Goal: Transaction & Acquisition: Download file/media

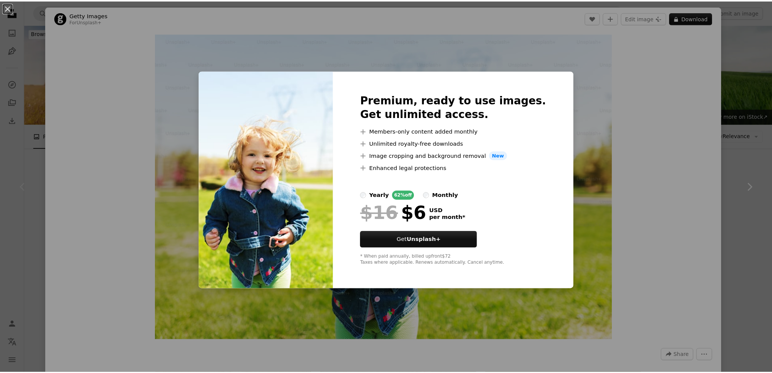
scroll to position [47, 0]
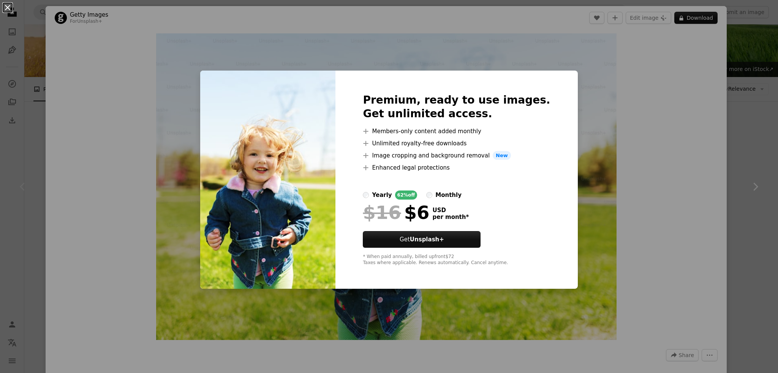
click at [4, 5] on button "An X shape" at bounding box center [7, 7] width 9 height 9
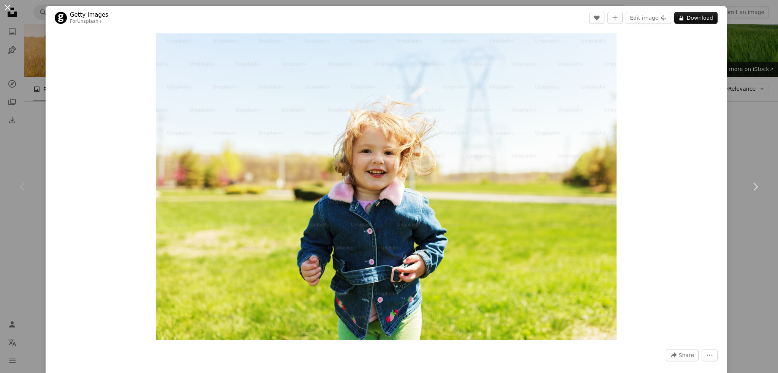
click at [8, 8] on button "An X shape" at bounding box center [7, 7] width 9 height 9
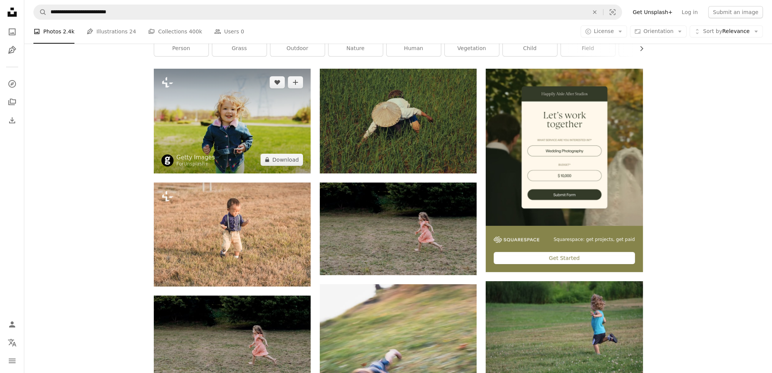
scroll to position [76, 0]
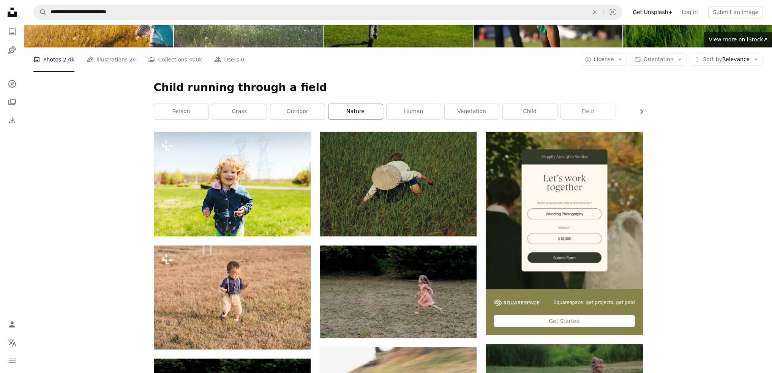
click at [353, 115] on link "nature" at bounding box center [356, 111] width 54 height 15
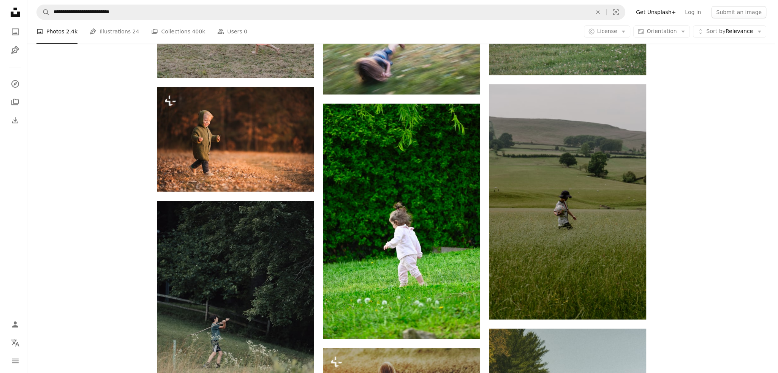
scroll to position [456, 0]
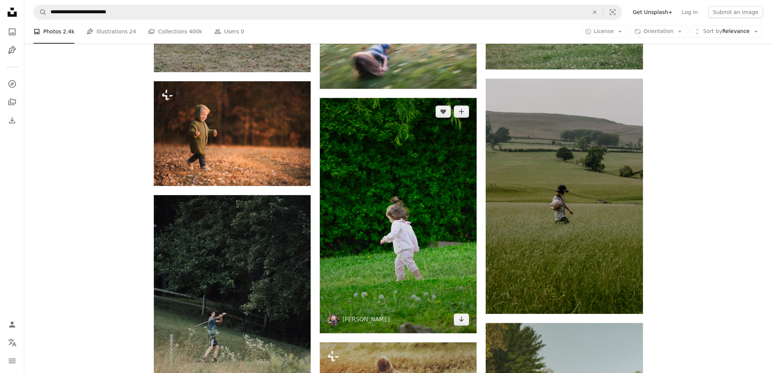
click at [373, 161] on img at bounding box center [398, 215] width 157 height 235
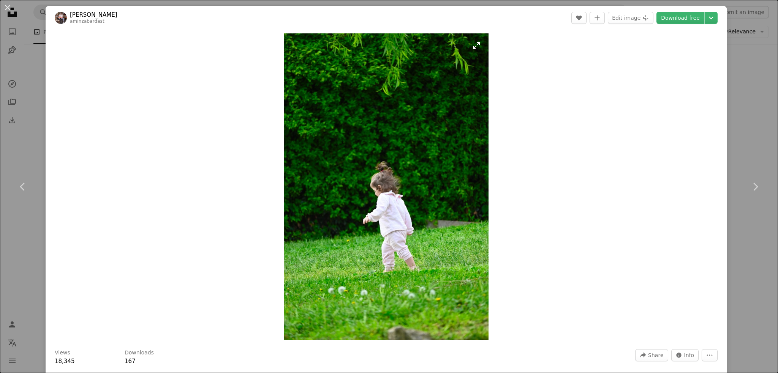
click at [449, 210] on img "Zoom in on this image" at bounding box center [386, 186] width 205 height 307
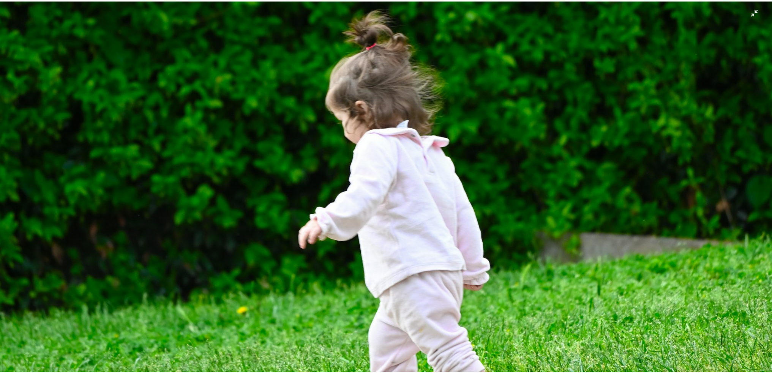
scroll to position [465, 0]
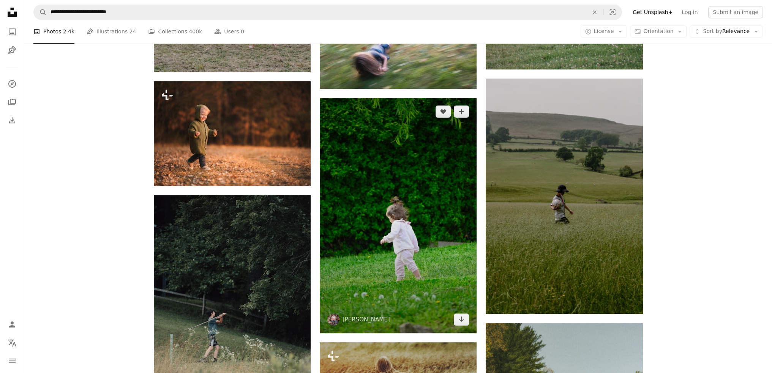
click at [394, 161] on img at bounding box center [398, 215] width 157 height 235
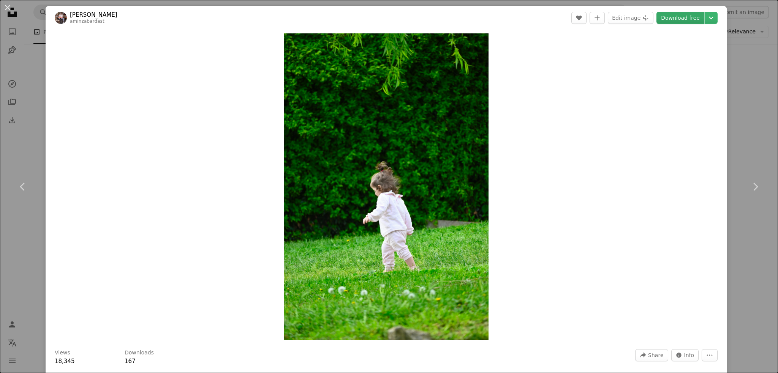
click at [680, 18] on link "Download free" at bounding box center [680, 18] width 48 height 12
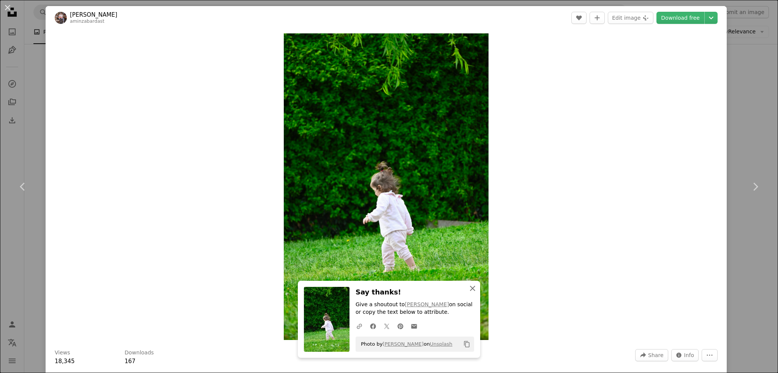
click at [472, 285] on icon "An X shape" at bounding box center [472, 288] width 9 height 9
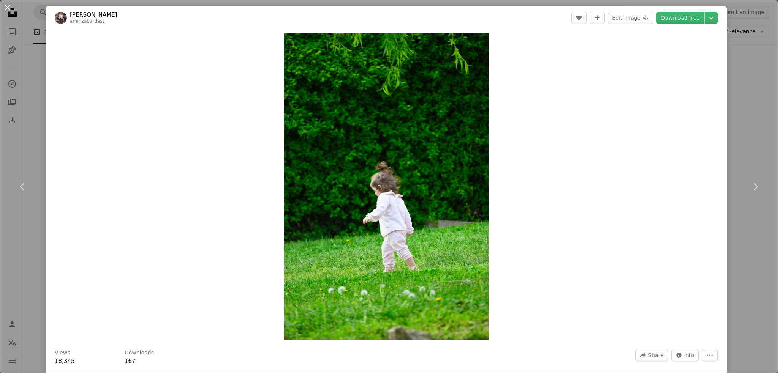
click at [6, 4] on button "An X shape" at bounding box center [7, 7] width 9 height 9
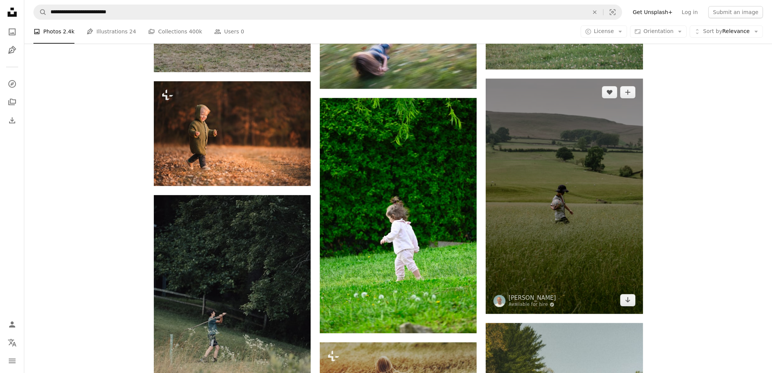
click at [564, 216] on img at bounding box center [564, 196] width 157 height 235
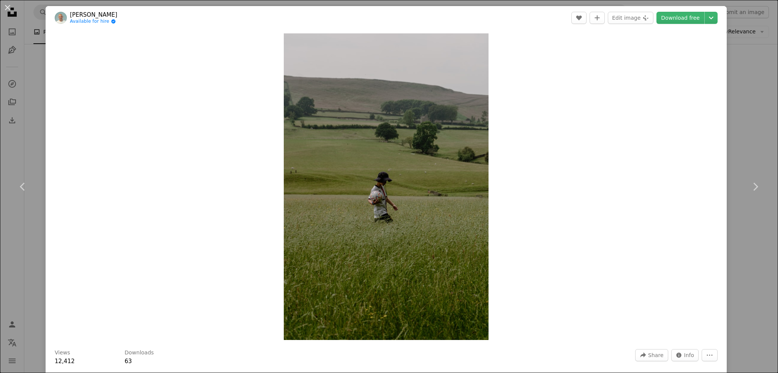
click at [8, 7] on button "An X shape" at bounding box center [7, 7] width 9 height 9
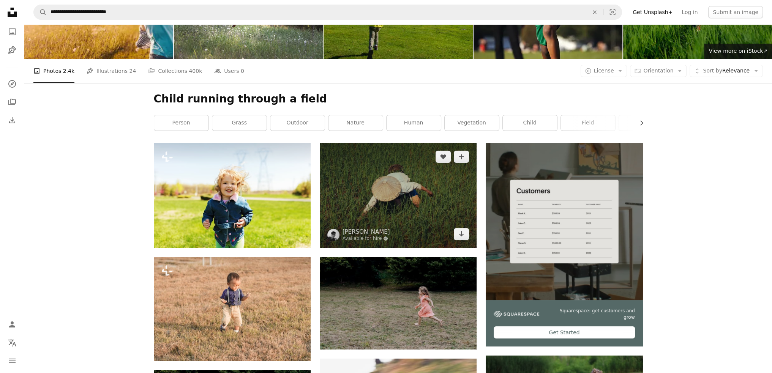
scroll to position [38, 0]
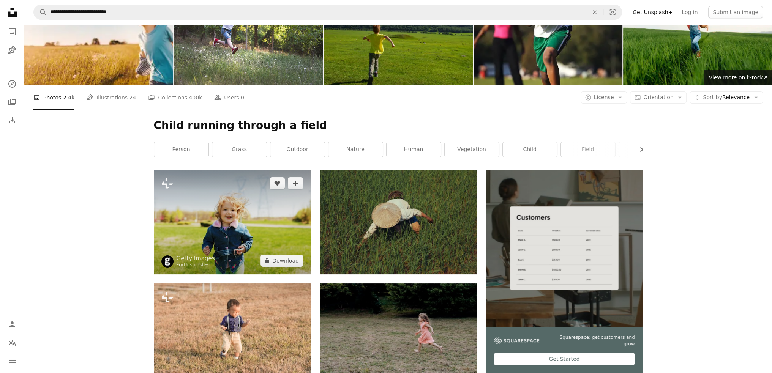
click at [224, 224] on img at bounding box center [232, 222] width 157 height 104
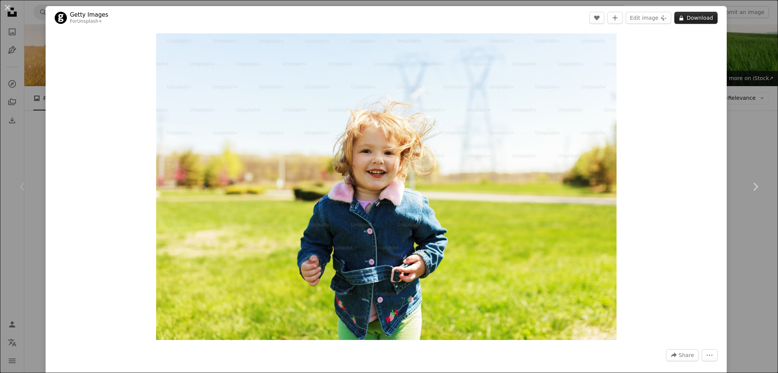
click at [705, 21] on button "A lock Download" at bounding box center [695, 18] width 43 height 12
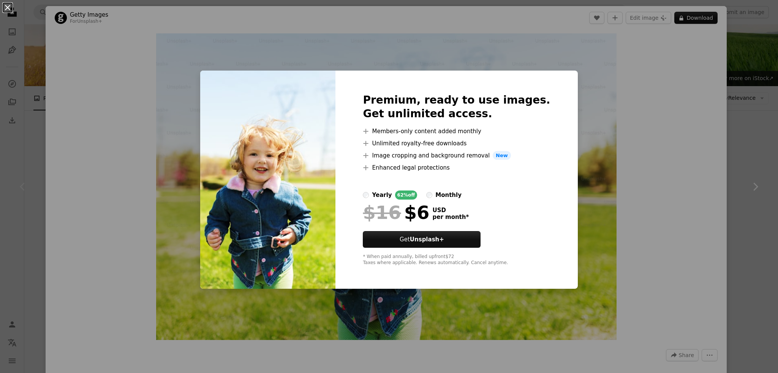
click at [8, 5] on button "An X shape" at bounding box center [7, 7] width 9 height 9
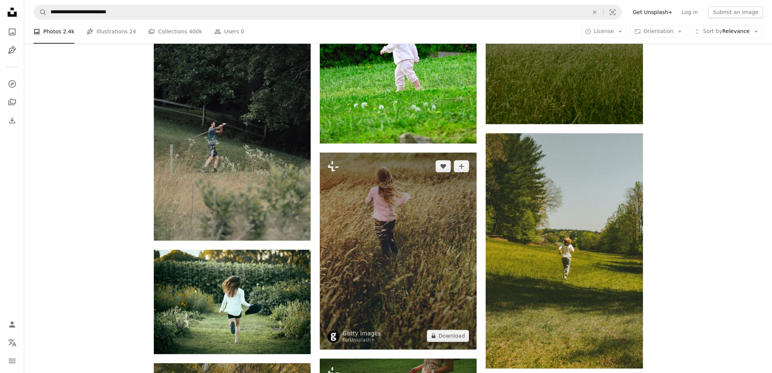
scroll to position [684, 0]
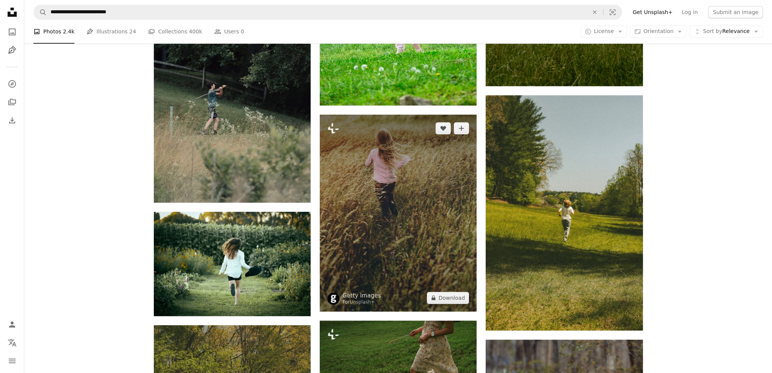
click at [383, 203] on img at bounding box center [398, 213] width 157 height 197
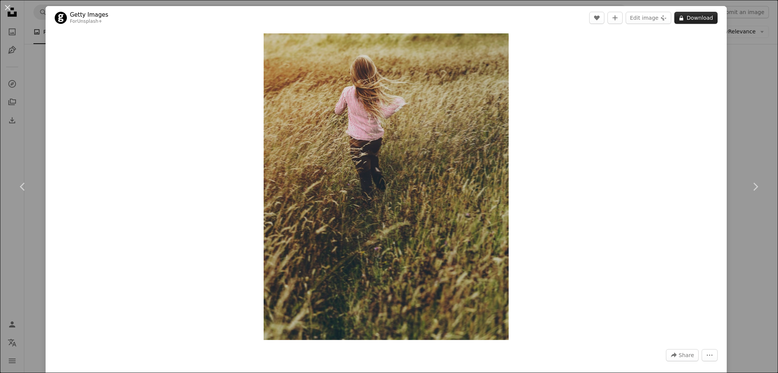
click at [697, 19] on button "A lock Download" at bounding box center [695, 18] width 43 height 12
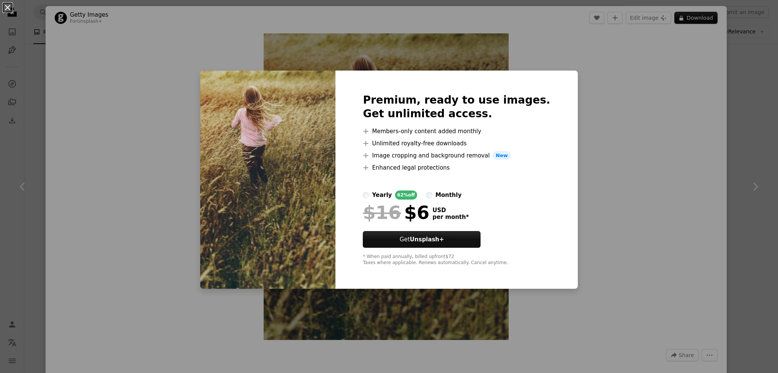
click at [9, 6] on button "An X shape" at bounding box center [7, 7] width 9 height 9
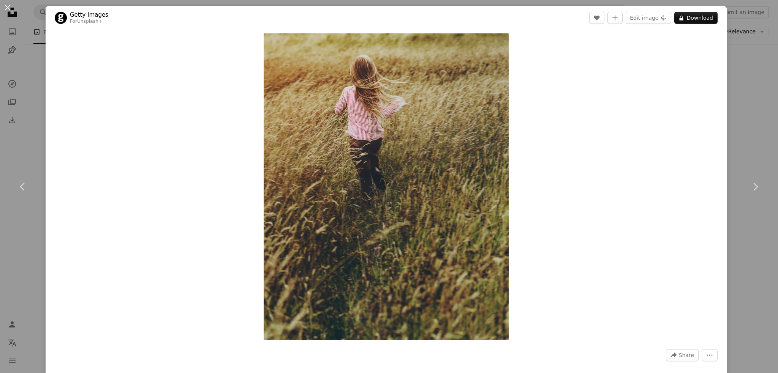
click at [9, 6] on button "An X shape" at bounding box center [7, 7] width 9 height 9
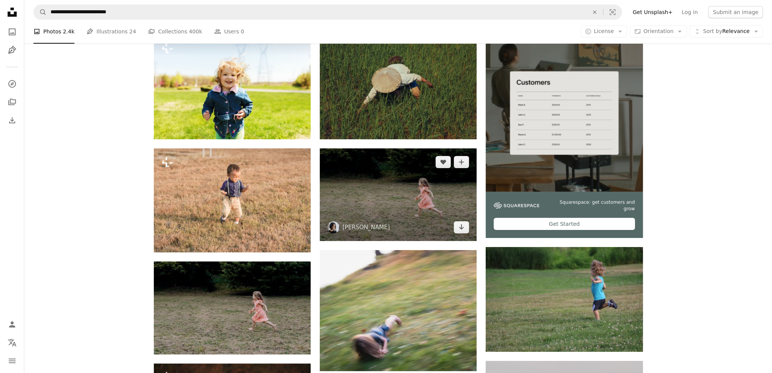
scroll to position [190, 0]
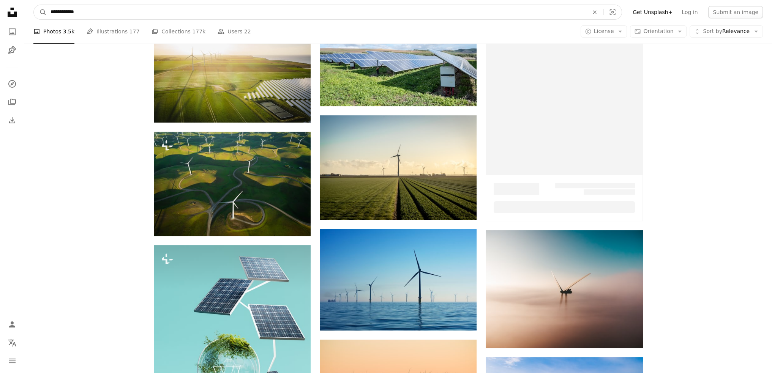
click at [98, 12] on input "**********" at bounding box center [317, 12] width 540 height 14
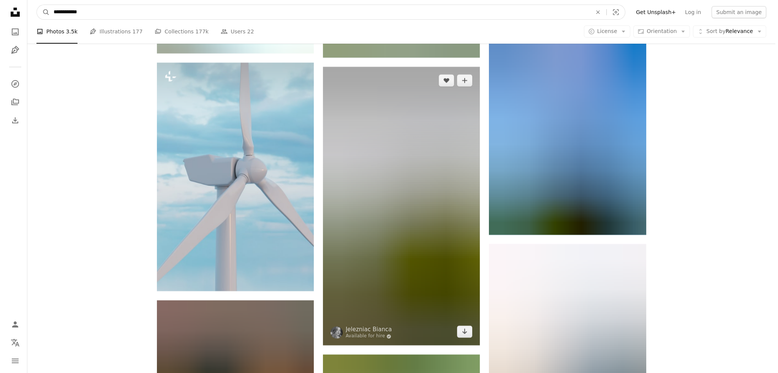
scroll to position [27368, 0]
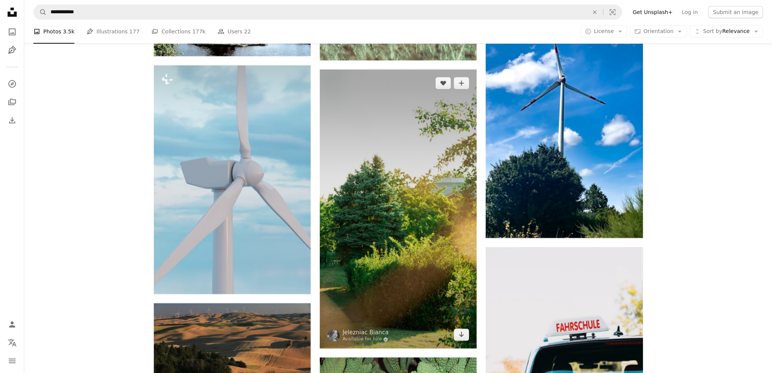
click at [417, 233] on img at bounding box center [398, 209] width 157 height 279
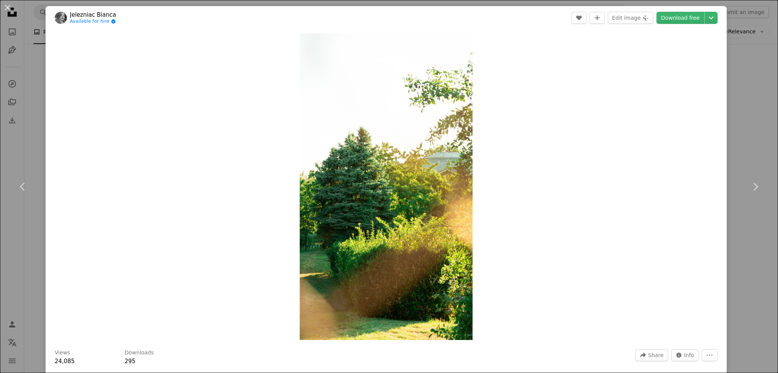
click at [383, 220] on img "Zoom in on this image" at bounding box center [386, 186] width 173 height 307
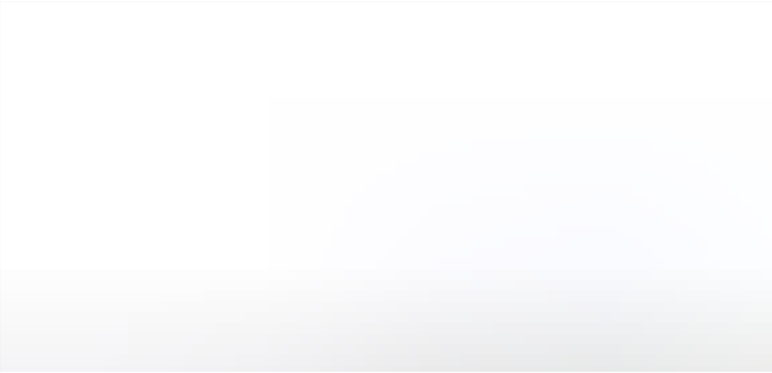
scroll to position [494, 0]
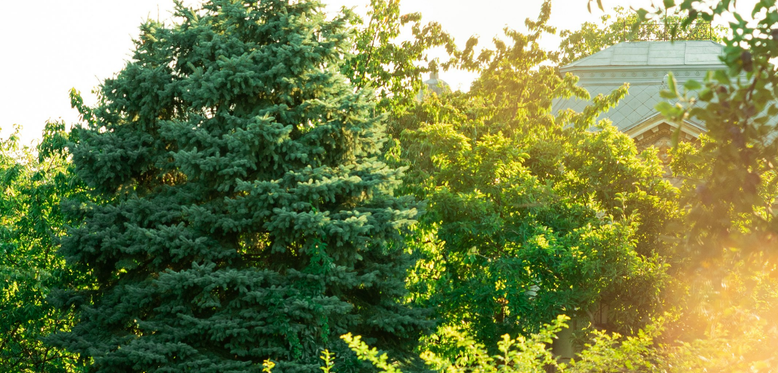
click at [383, 220] on img "Zoom out on this image" at bounding box center [389, 197] width 779 height 1384
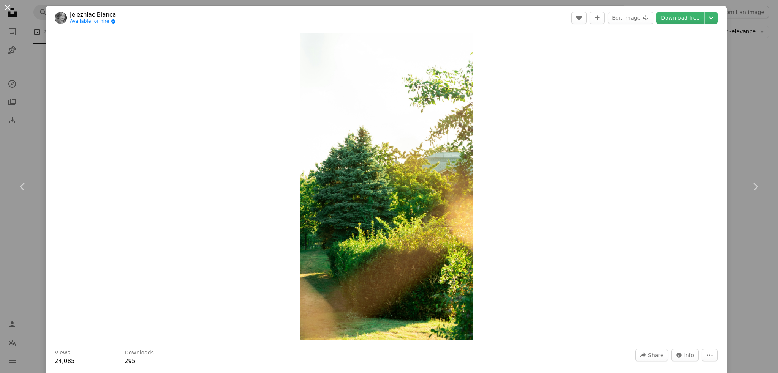
click at [5, 5] on button "An X shape" at bounding box center [7, 7] width 9 height 9
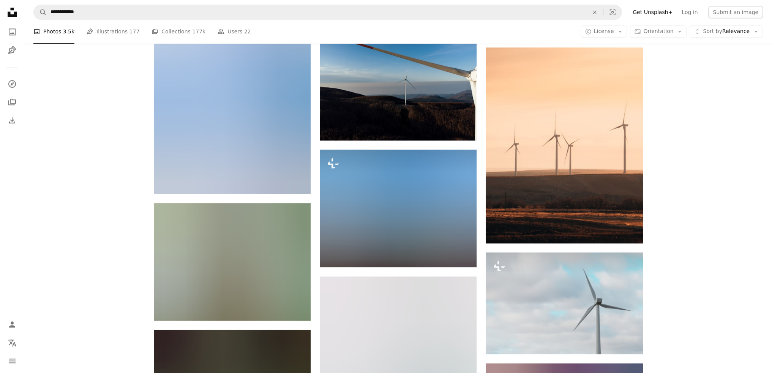
scroll to position [28318, 0]
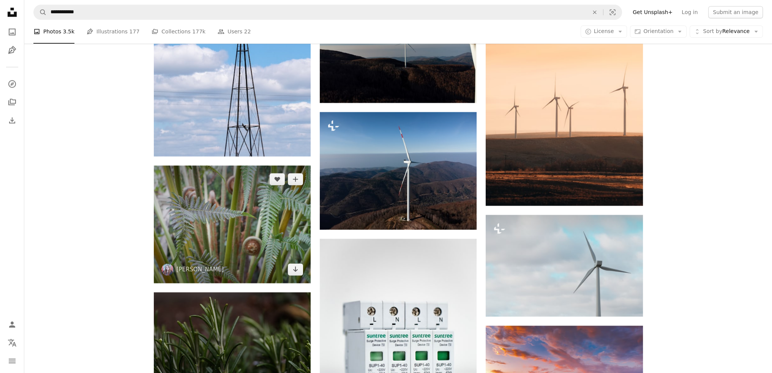
click at [232, 229] on img at bounding box center [232, 225] width 157 height 118
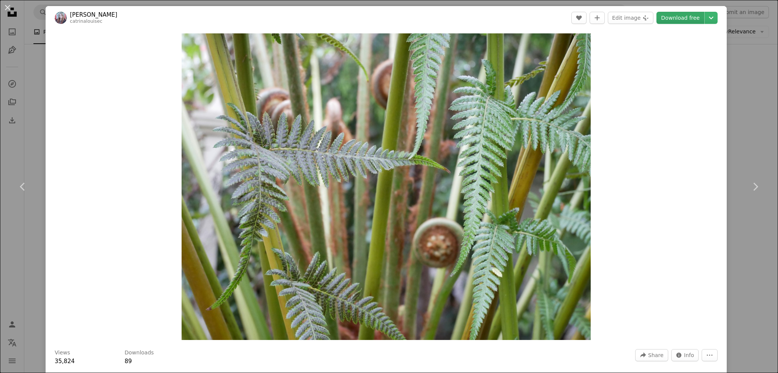
click at [668, 14] on link "Download free" at bounding box center [680, 18] width 48 height 12
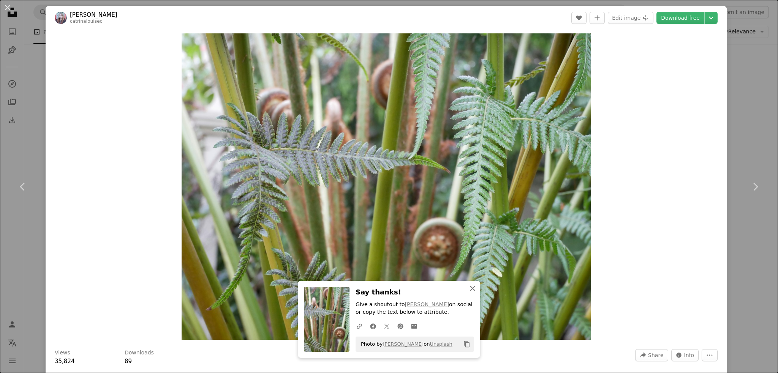
click at [471, 287] on icon "button" at bounding box center [472, 288] width 5 height 5
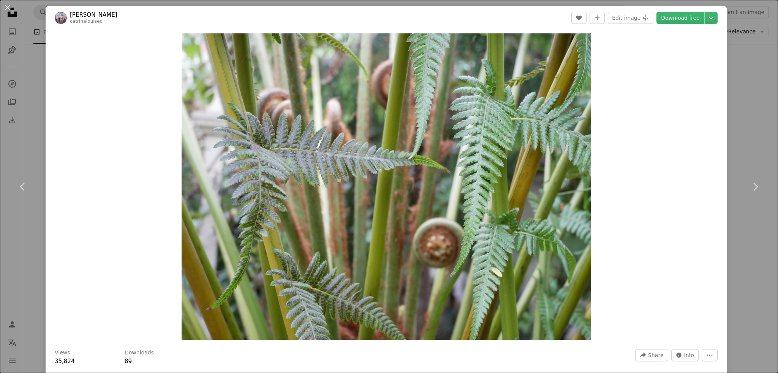
click at [8, 5] on button "An X shape" at bounding box center [7, 7] width 9 height 9
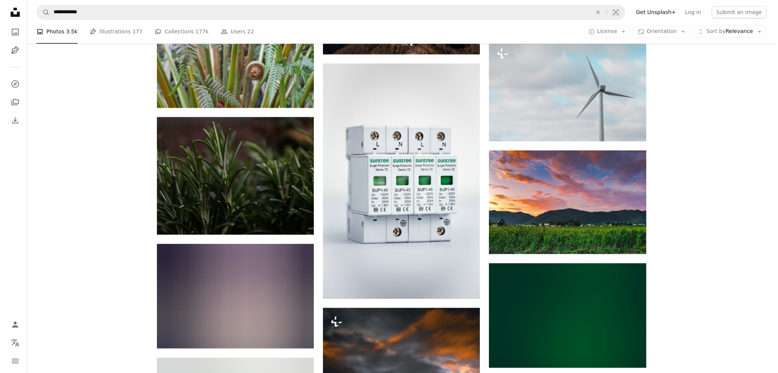
scroll to position [28508, 0]
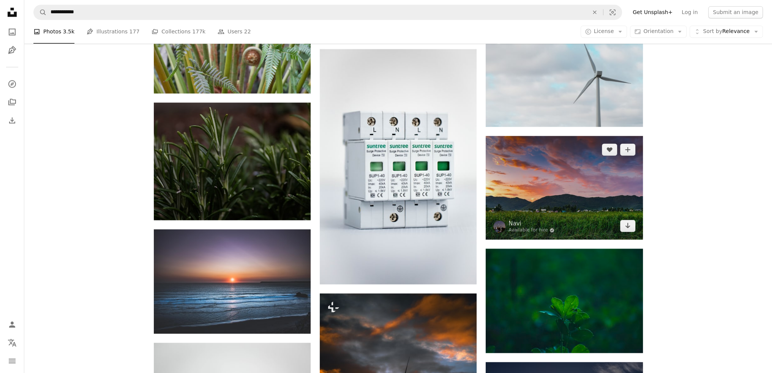
click at [565, 197] on img at bounding box center [564, 188] width 157 height 104
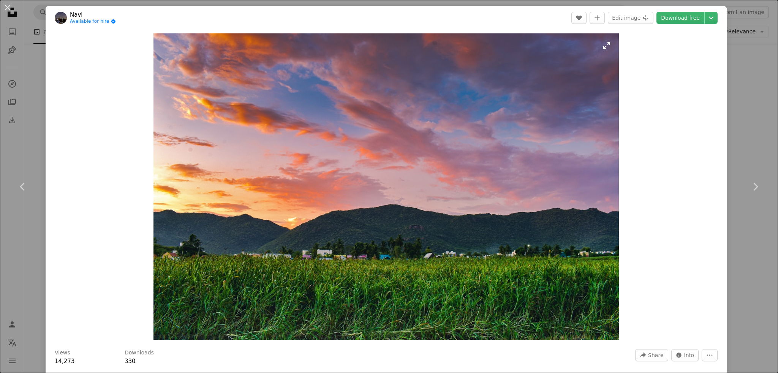
click at [407, 246] on img "Zoom in on this image" at bounding box center [386, 186] width 466 height 307
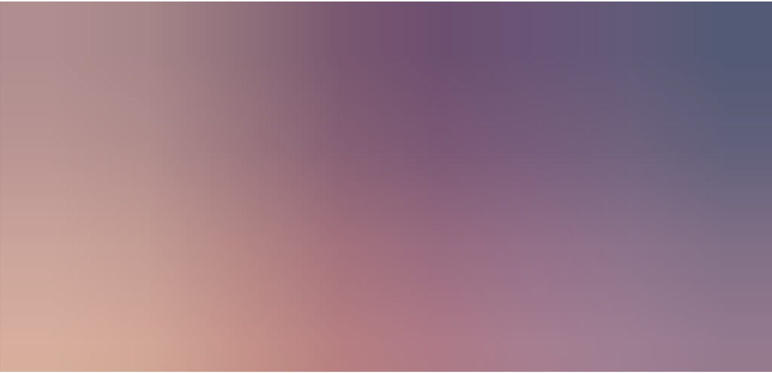
scroll to position [66, 0]
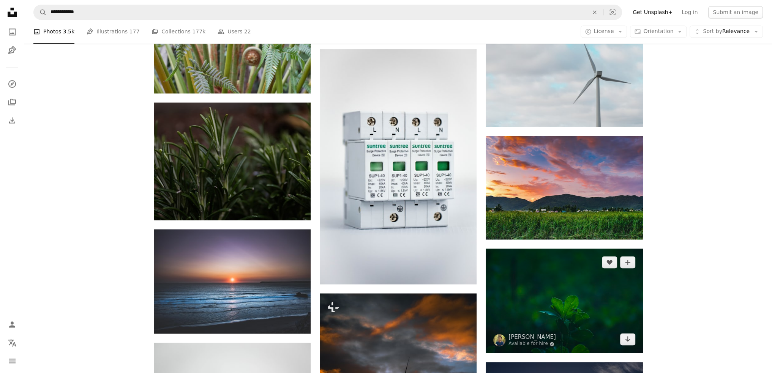
click at [607, 310] on img at bounding box center [564, 301] width 157 height 104
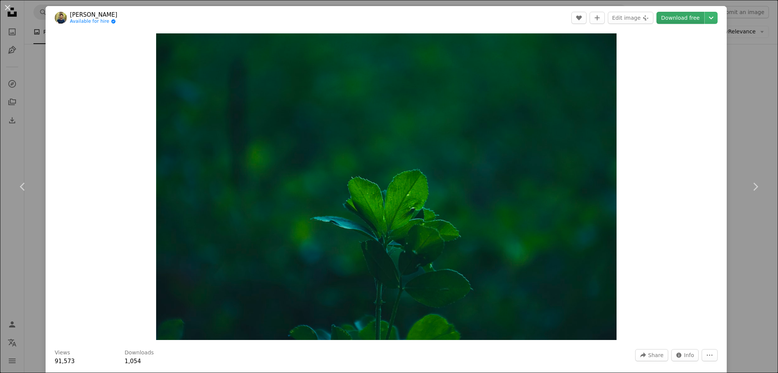
click at [682, 19] on link "Download free" at bounding box center [680, 18] width 48 height 12
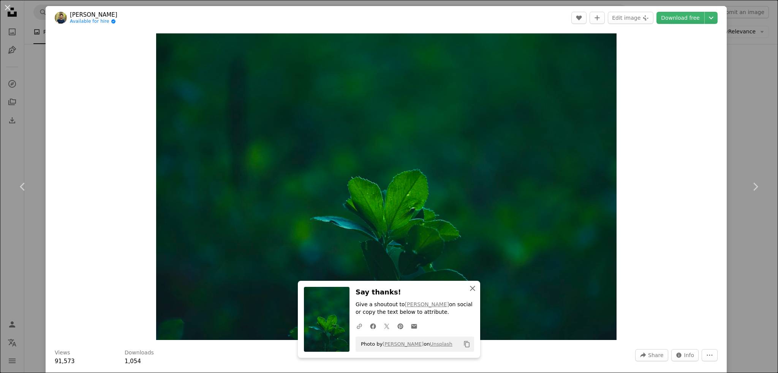
click at [468, 288] on icon "An X shape" at bounding box center [472, 288] width 9 height 9
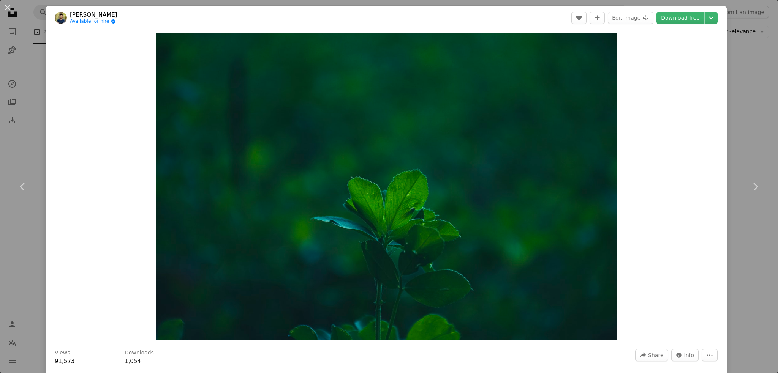
click at [8, 7] on button "An X shape" at bounding box center [7, 7] width 9 height 9
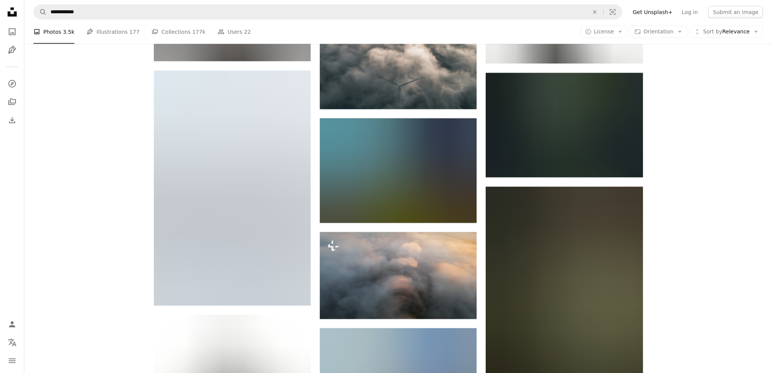
scroll to position [29267, 0]
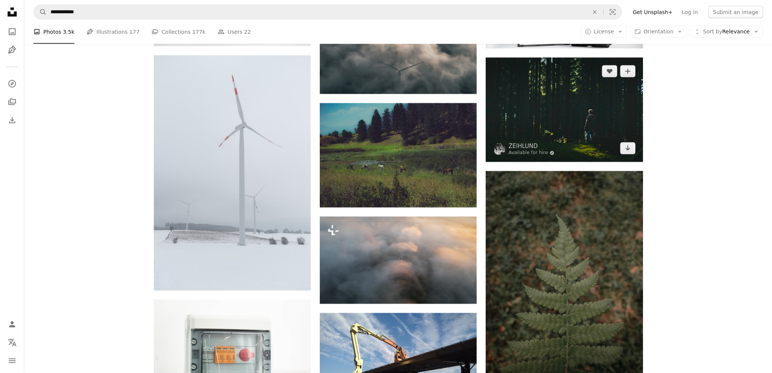
click at [564, 113] on img at bounding box center [564, 110] width 157 height 104
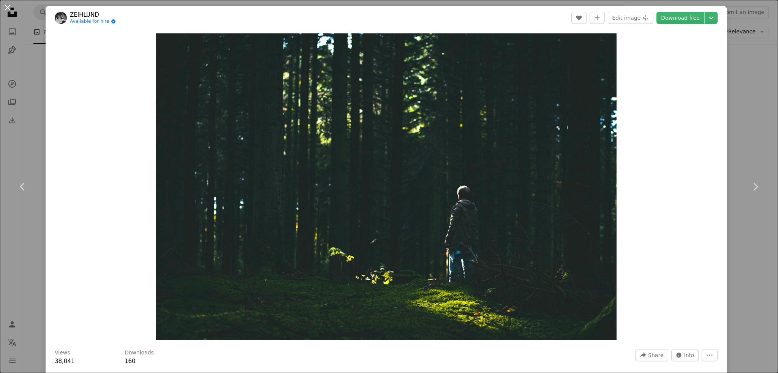
click at [6, 8] on button "An X shape" at bounding box center [7, 7] width 9 height 9
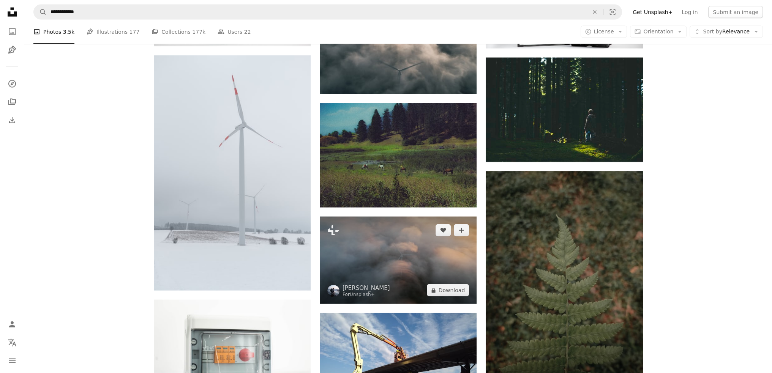
click at [415, 264] on img at bounding box center [398, 260] width 157 height 87
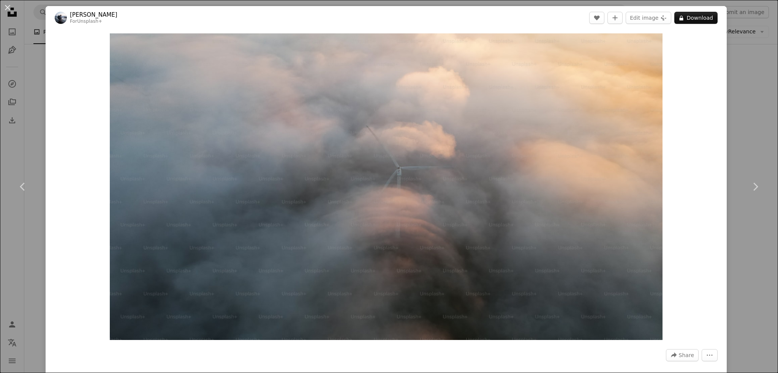
click at [7, 6] on button "An X shape" at bounding box center [7, 7] width 9 height 9
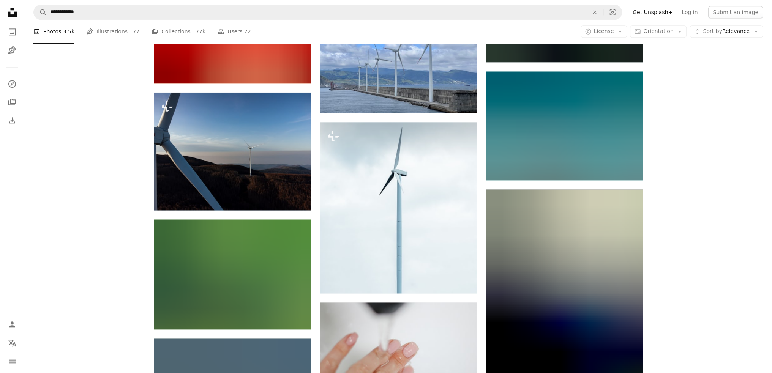
scroll to position [32154, 0]
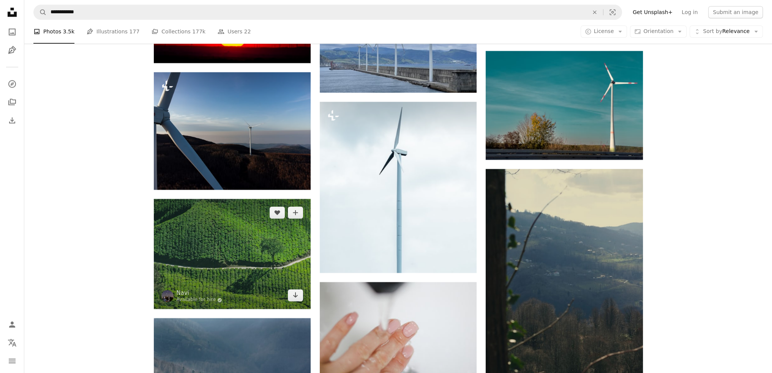
click at [229, 256] on img at bounding box center [232, 254] width 157 height 110
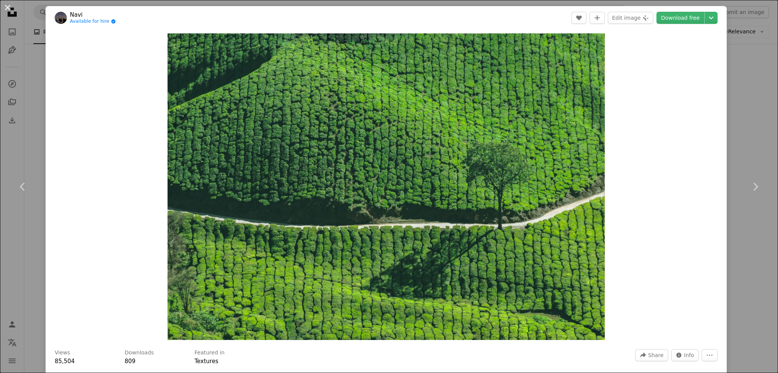
click at [6, 5] on button "An X shape" at bounding box center [7, 7] width 9 height 9
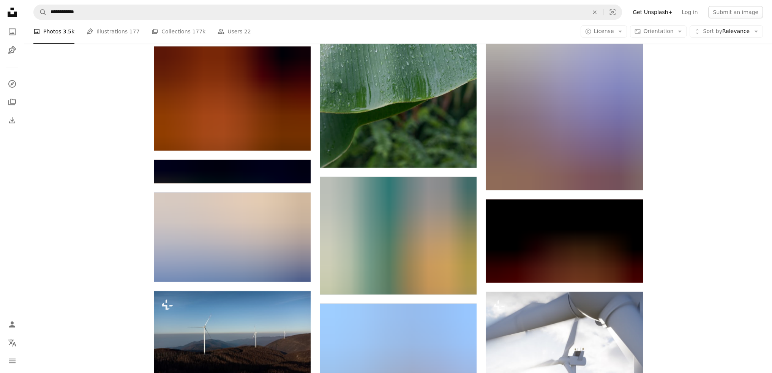
scroll to position [35154, 0]
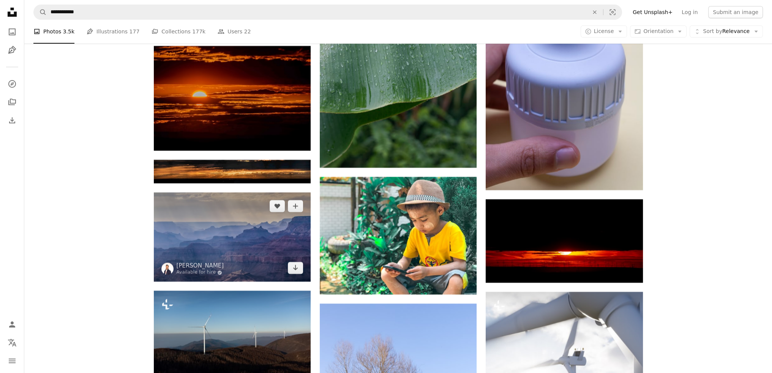
click at [235, 250] on img at bounding box center [232, 238] width 157 height 90
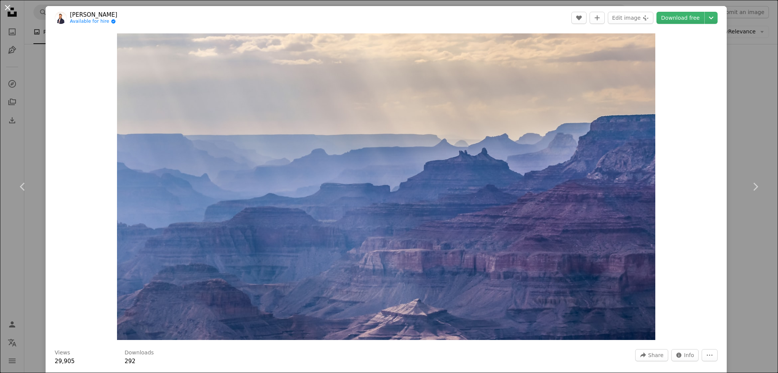
click at [8, 8] on button "An X shape" at bounding box center [7, 7] width 9 height 9
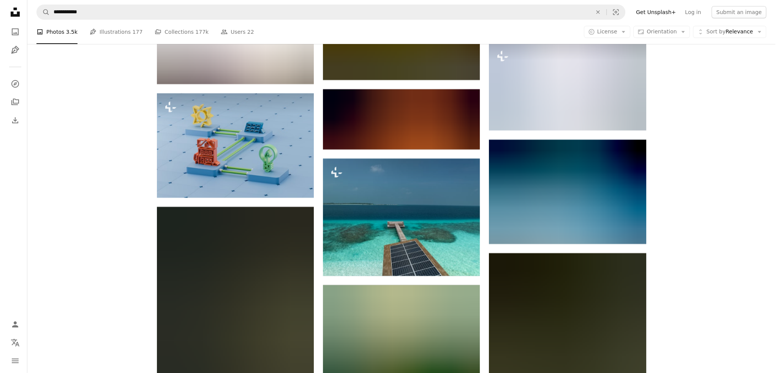
scroll to position [38458, 0]
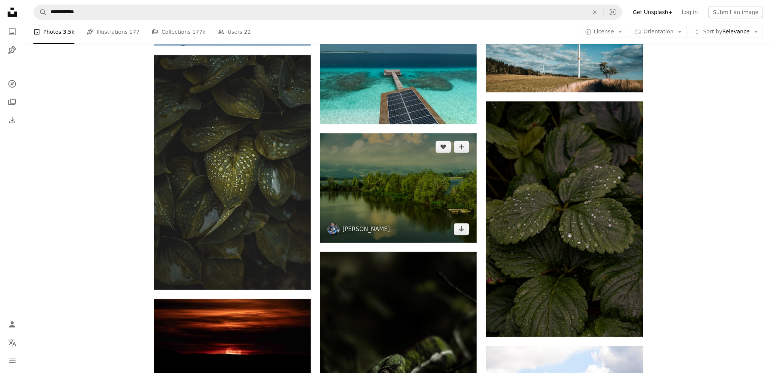
click at [374, 212] on img at bounding box center [398, 188] width 157 height 110
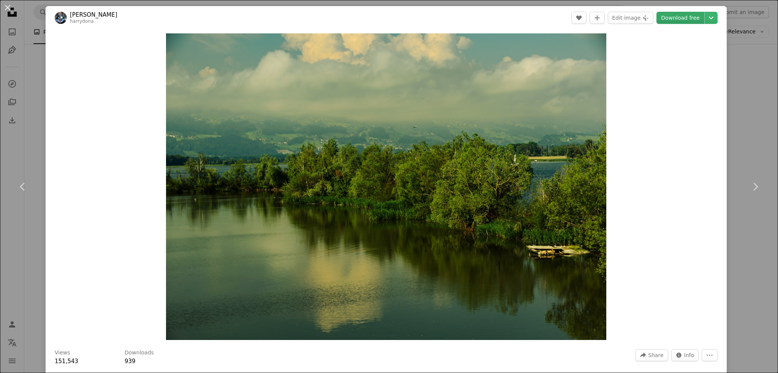
click at [664, 14] on link "Download free" at bounding box center [680, 18] width 48 height 12
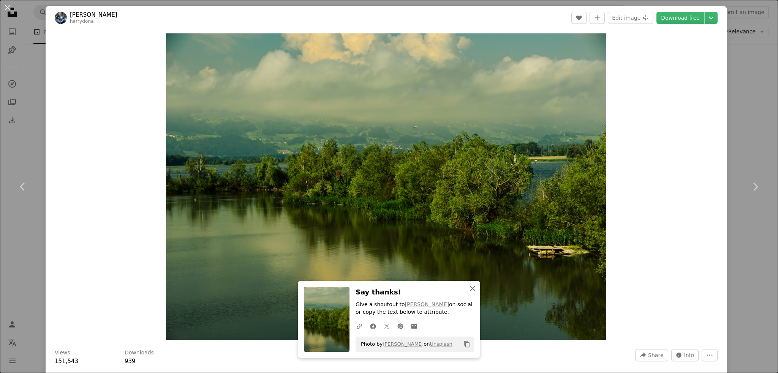
click at [470, 288] on icon "button" at bounding box center [472, 288] width 5 height 5
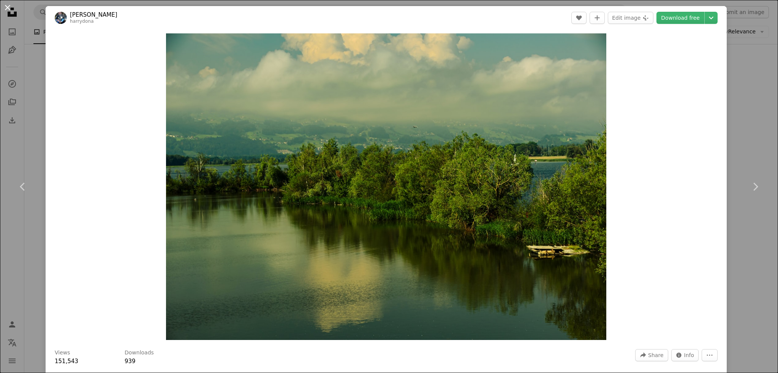
click at [8, 7] on button "An X shape" at bounding box center [7, 7] width 9 height 9
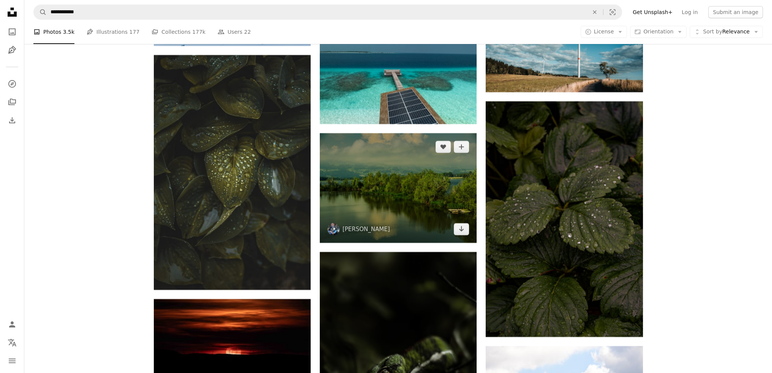
click at [422, 191] on img at bounding box center [398, 188] width 157 height 110
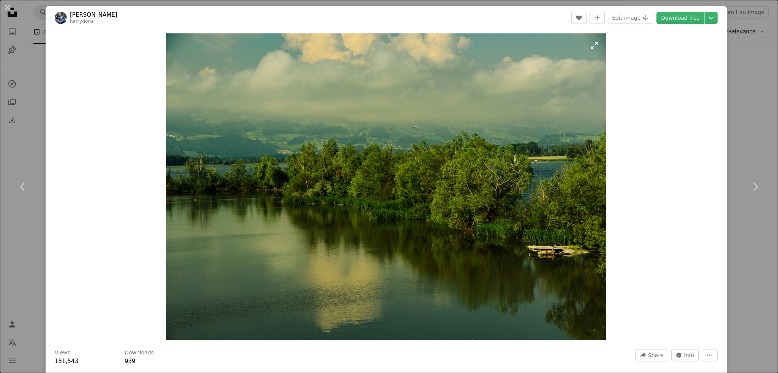
click at [404, 209] on img "Zoom in on this image" at bounding box center [386, 186] width 440 height 307
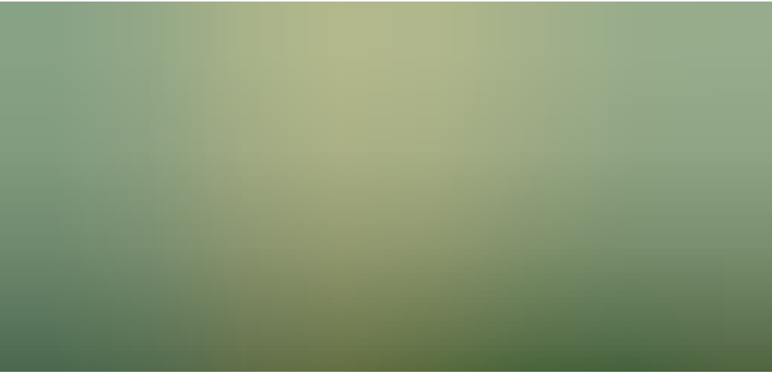
scroll to position [81, 0]
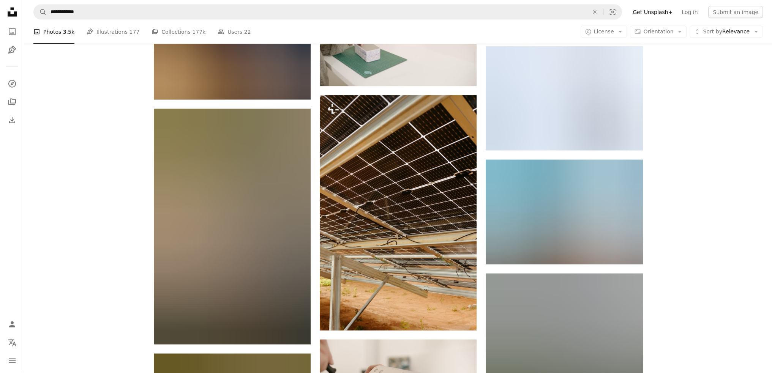
scroll to position [40775, 0]
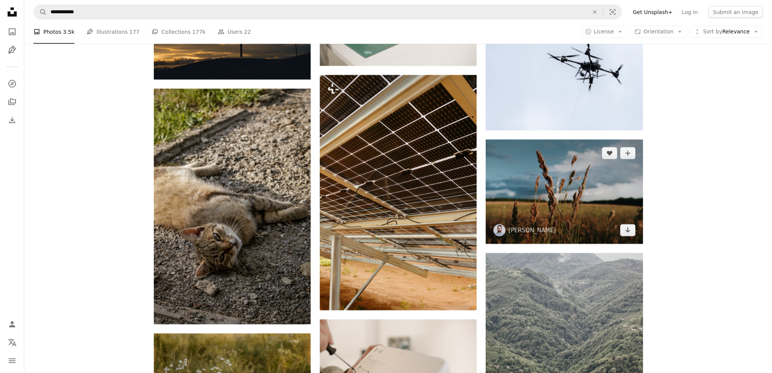
click at [562, 202] on img at bounding box center [564, 192] width 157 height 104
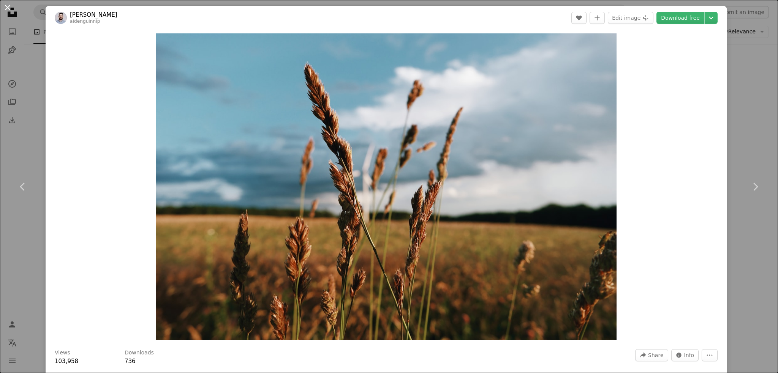
click at [6, 6] on button "An X shape" at bounding box center [7, 7] width 9 height 9
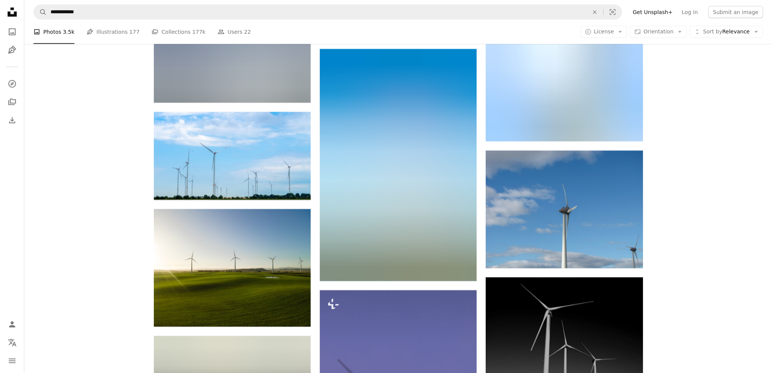
scroll to position [40129, 0]
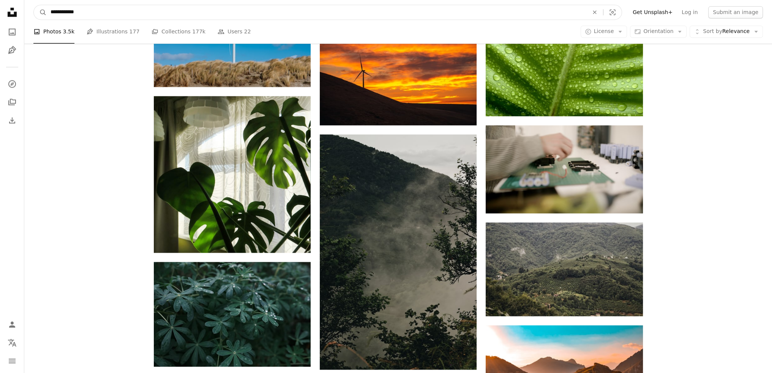
click at [84, 12] on input "**********" at bounding box center [317, 12] width 540 height 14
type input "**********"
click button "A magnifying glass" at bounding box center [40, 12] width 13 height 14
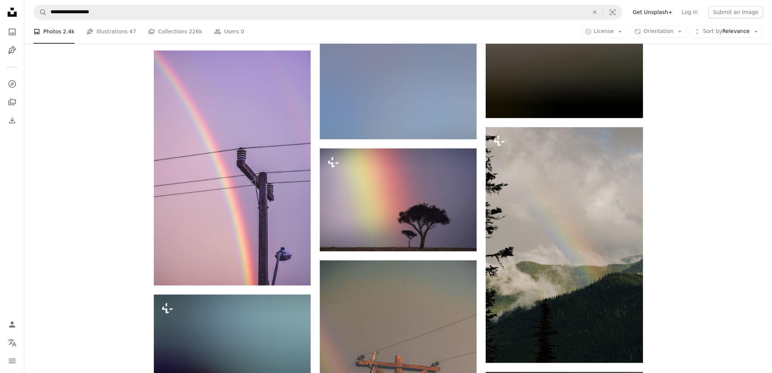
scroll to position [760, 0]
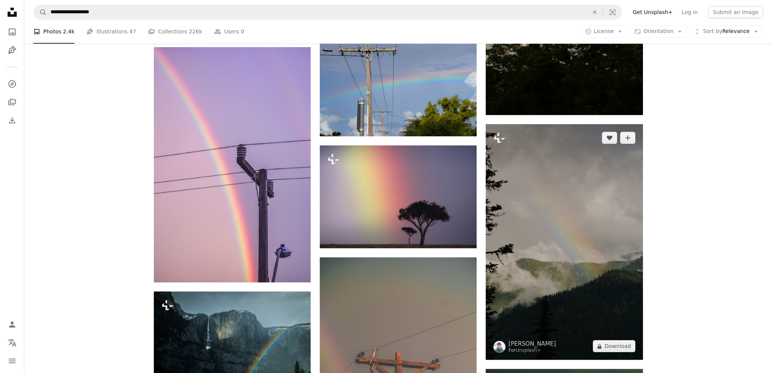
click at [560, 238] on img at bounding box center [564, 242] width 157 height 236
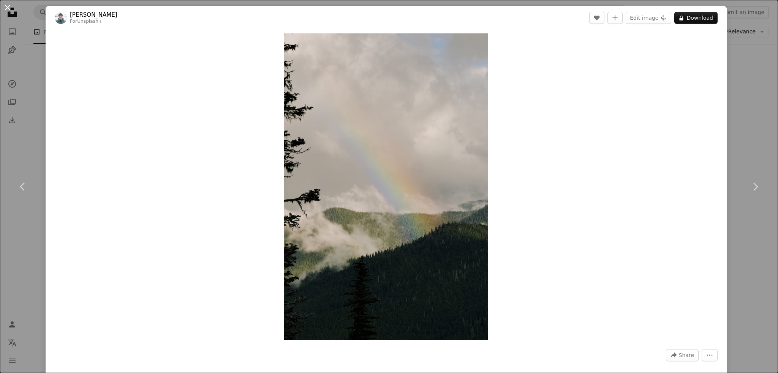
click at [6, 6] on button "An X shape" at bounding box center [7, 7] width 9 height 9
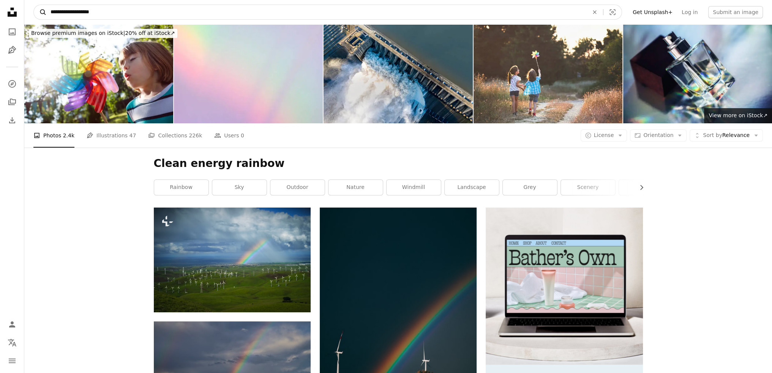
drag, startPoint x: 81, startPoint y: 12, endPoint x: 39, endPoint y: 11, distance: 41.8
click at [39, 11] on form "**********" at bounding box center [327, 12] width 589 height 15
type input "*******"
click button "A magnifying glass" at bounding box center [40, 12] width 13 height 14
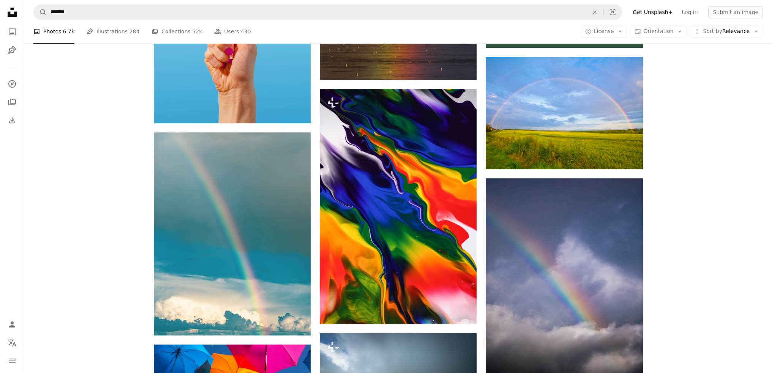
scroll to position [380, 0]
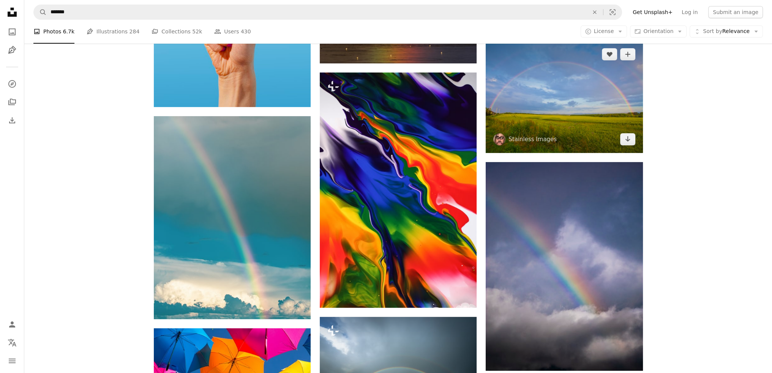
click at [546, 111] on img at bounding box center [564, 97] width 157 height 112
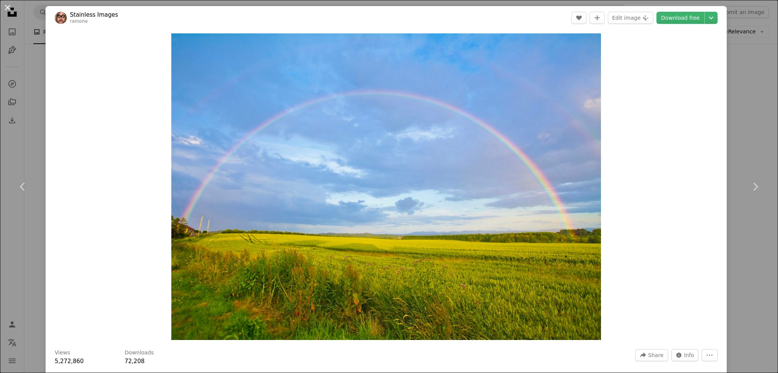
click at [7, 8] on button "An X shape" at bounding box center [7, 7] width 9 height 9
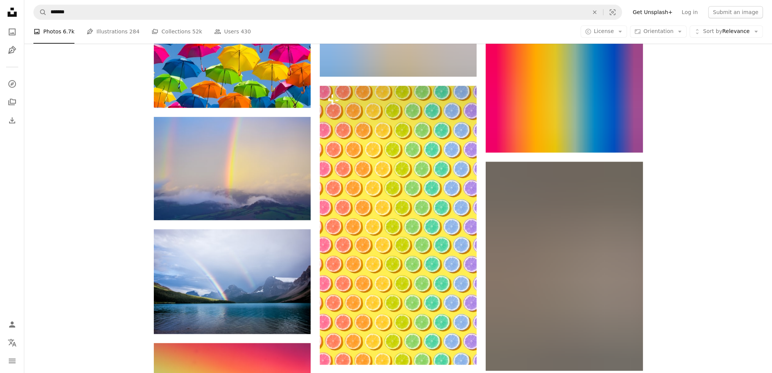
scroll to position [987, 0]
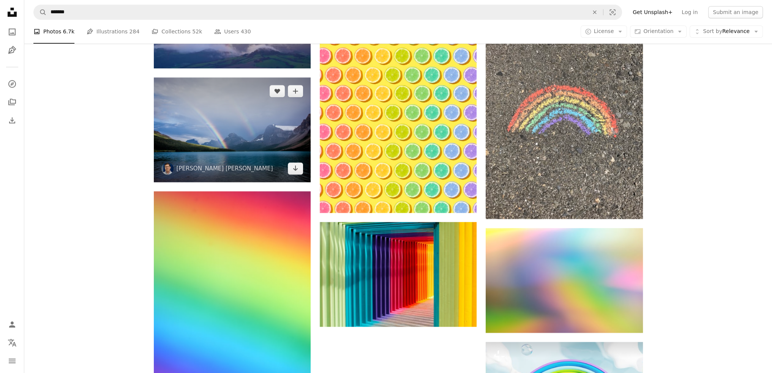
click at [247, 149] on img at bounding box center [232, 129] width 157 height 104
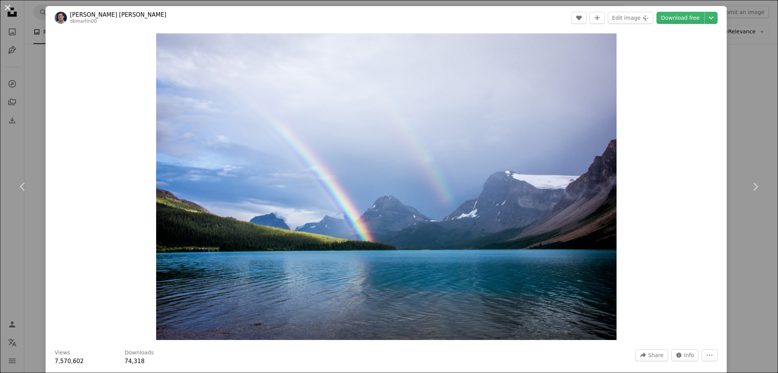
click at [7, 3] on button "An X shape" at bounding box center [7, 7] width 9 height 9
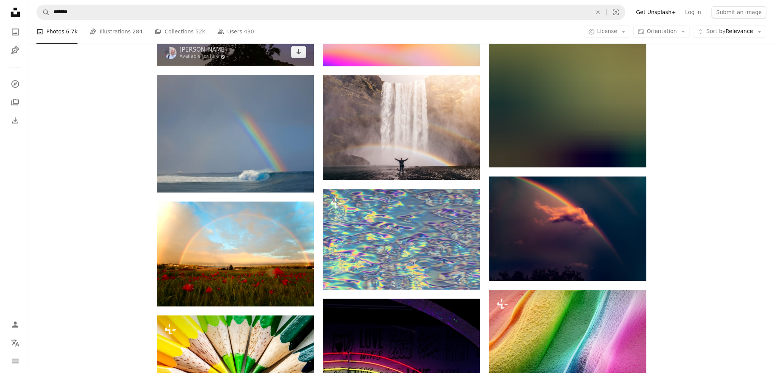
scroll to position [1443, 0]
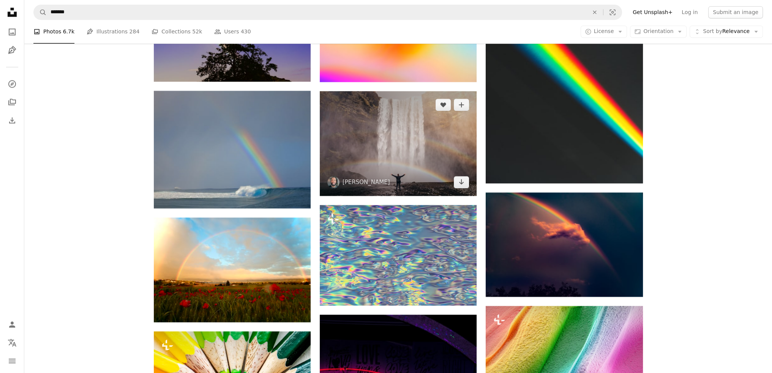
click at [399, 156] on img at bounding box center [398, 143] width 157 height 104
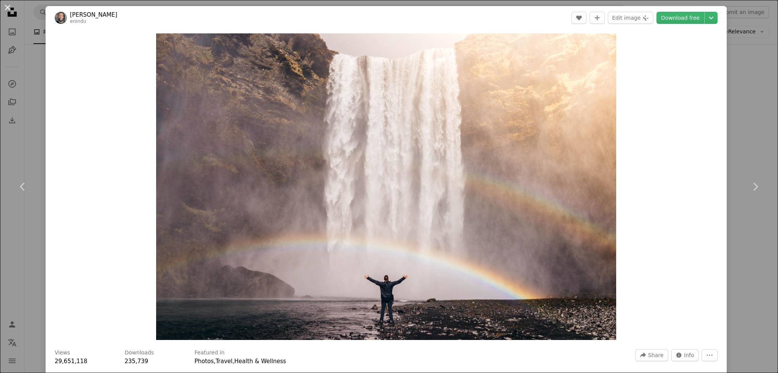
click at [6, 5] on button "An X shape" at bounding box center [7, 7] width 9 height 9
